Goal: Navigation & Orientation: Find specific page/section

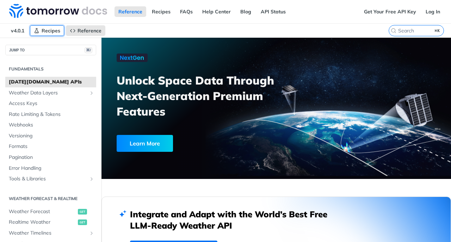
click at [40, 30] on link "Recipes" at bounding box center [47, 30] width 34 height 11
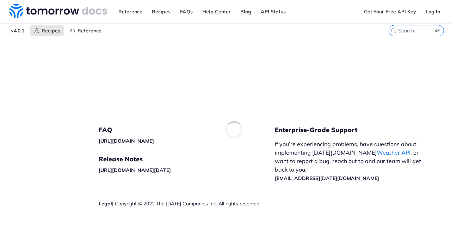
click at [43, 21] on div "Reference Recipes FAQs Help Center Blog API Status" at bounding box center [180, 11] width 360 height 23
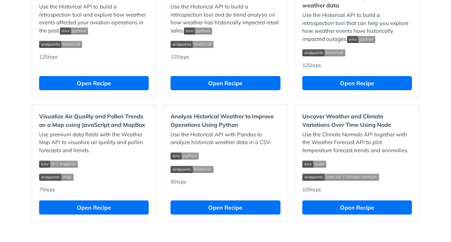
scroll to position [692, 0]
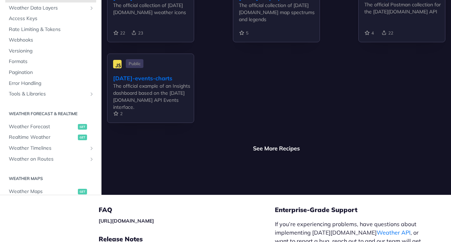
scroll to position [2375, 0]
